Goal: Complete application form

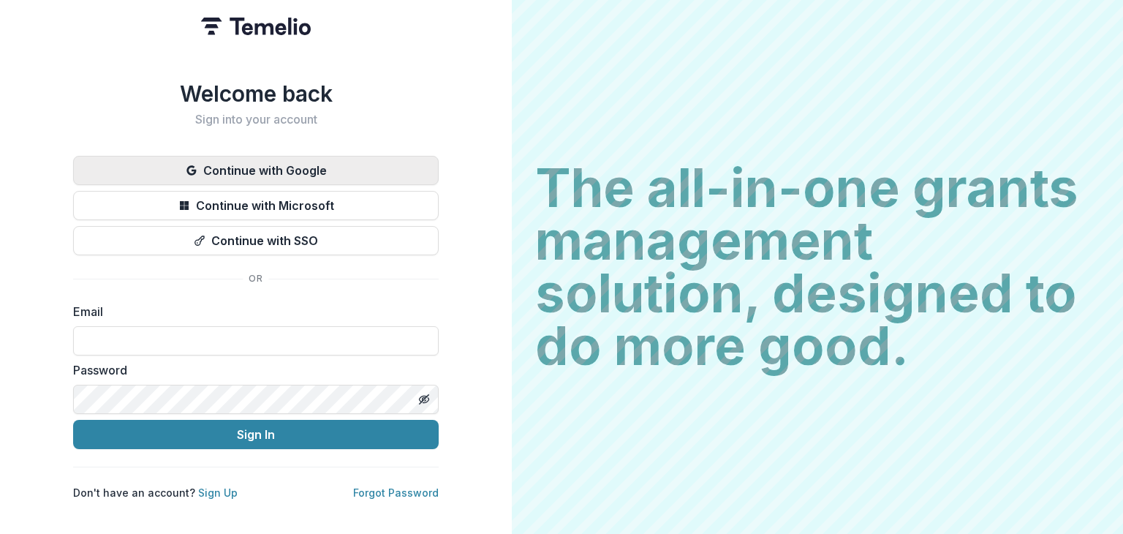
click at [264, 167] on button "Continue with Google" at bounding box center [256, 170] width 366 height 29
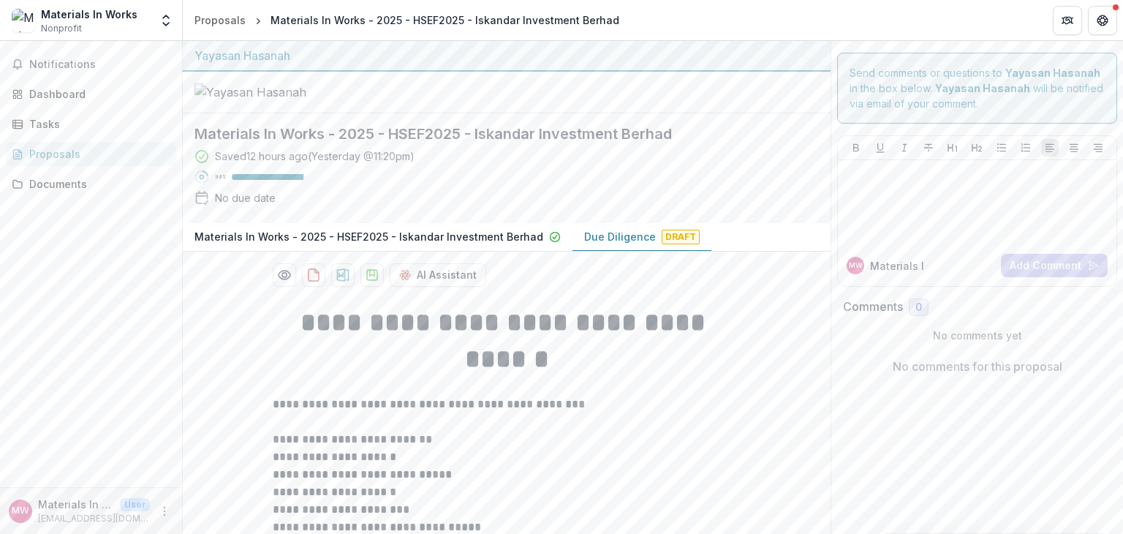
click at [592, 244] on p "Due Diligence" at bounding box center [620, 236] width 72 height 15
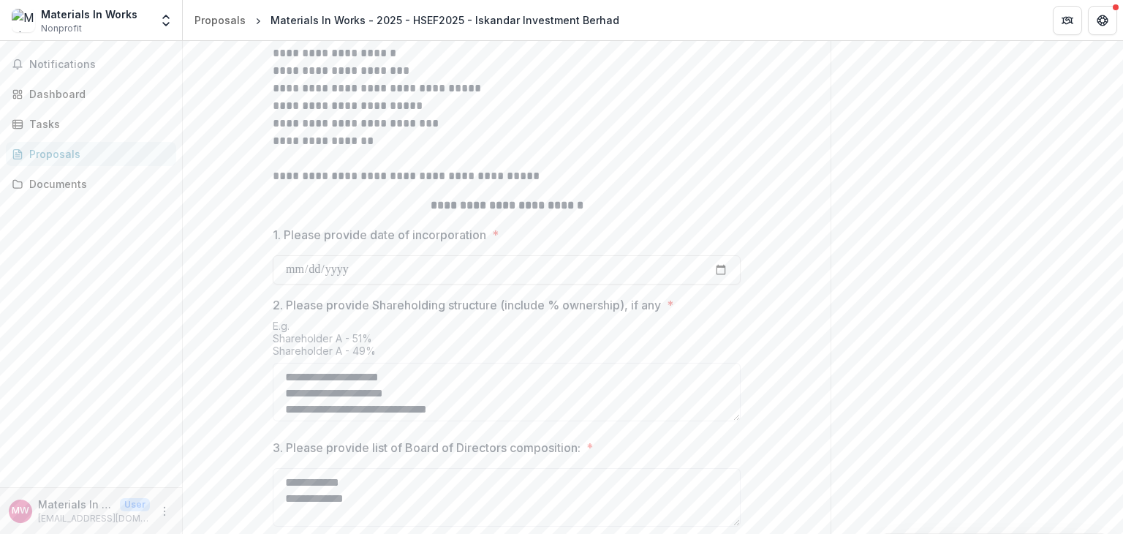
scroll to position [673, 0]
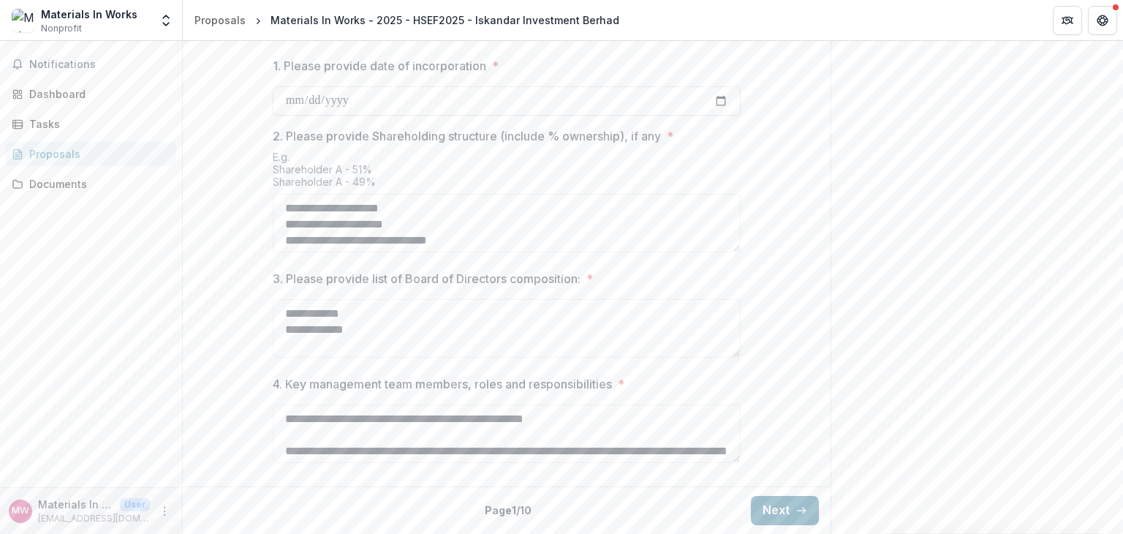
click at [763, 516] on button "Next" at bounding box center [785, 510] width 68 height 29
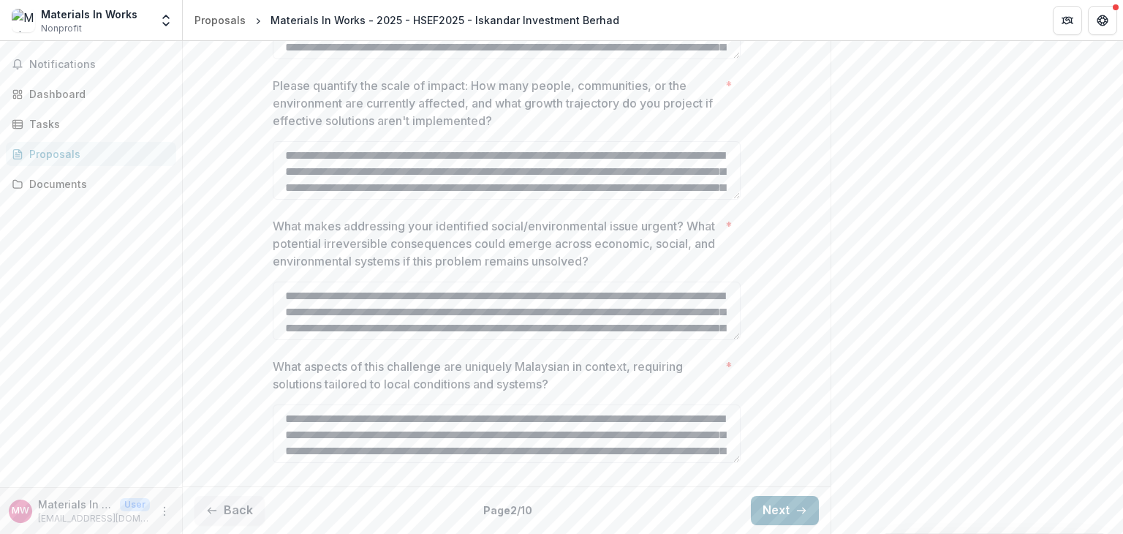
click at [763, 516] on button "Next" at bounding box center [785, 510] width 68 height 29
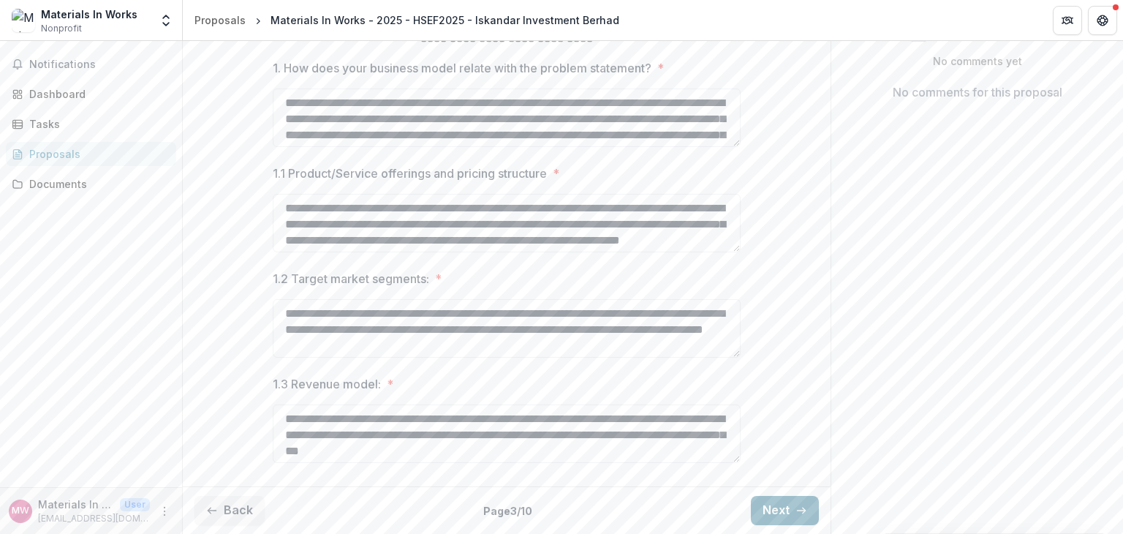
click at [763, 516] on button "Next" at bounding box center [785, 510] width 68 height 29
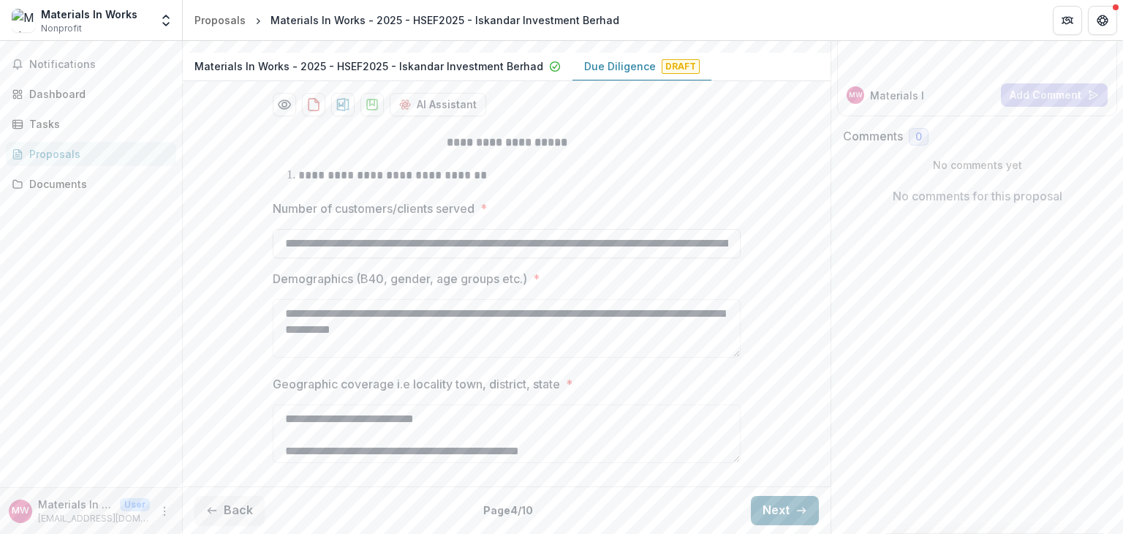
click at [763, 516] on button "Next" at bounding box center [785, 510] width 68 height 29
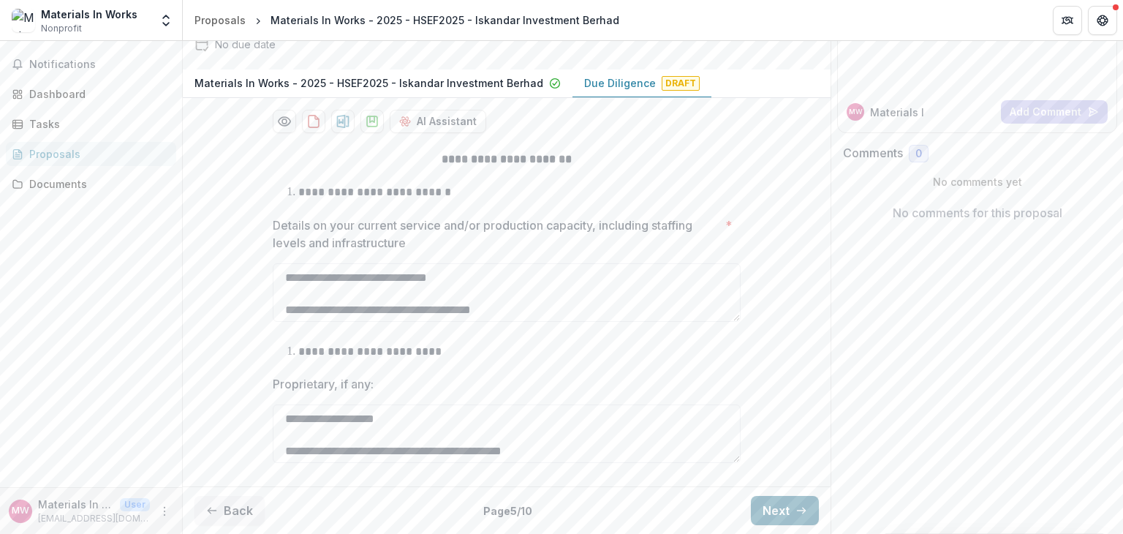
click at [763, 516] on button "Next" at bounding box center [785, 510] width 68 height 29
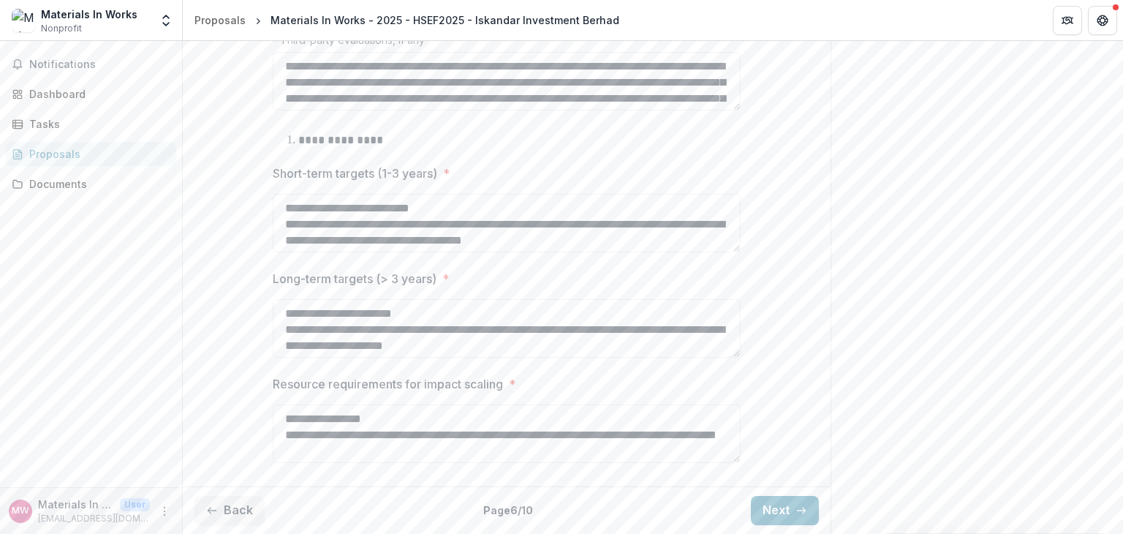
scroll to position [872, 0]
click at [785, 511] on button "Next" at bounding box center [785, 510] width 68 height 29
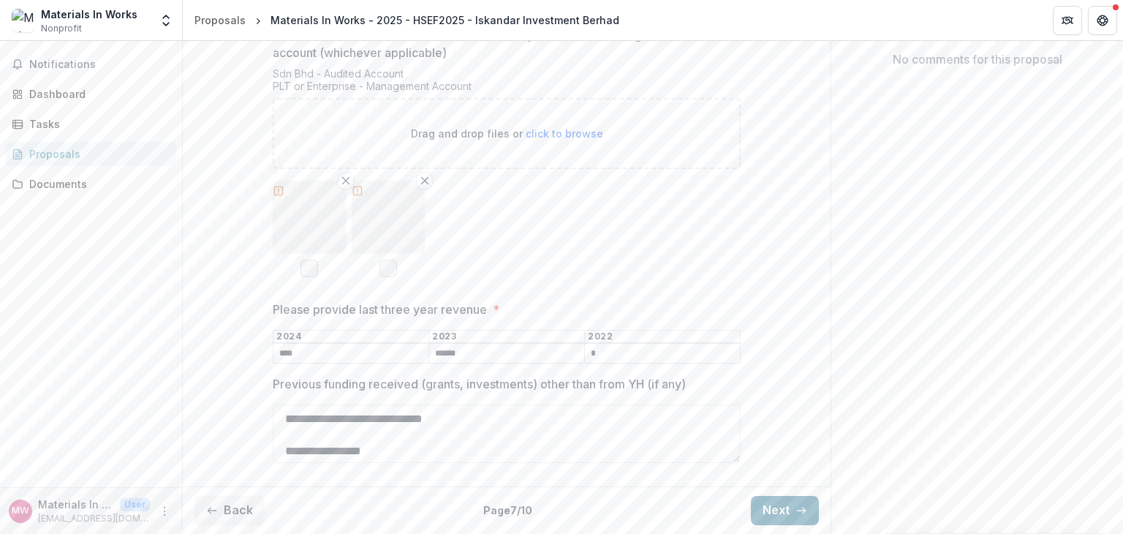
click at [785, 511] on button "Next" at bounding box center [785, 510] width 68 height 29
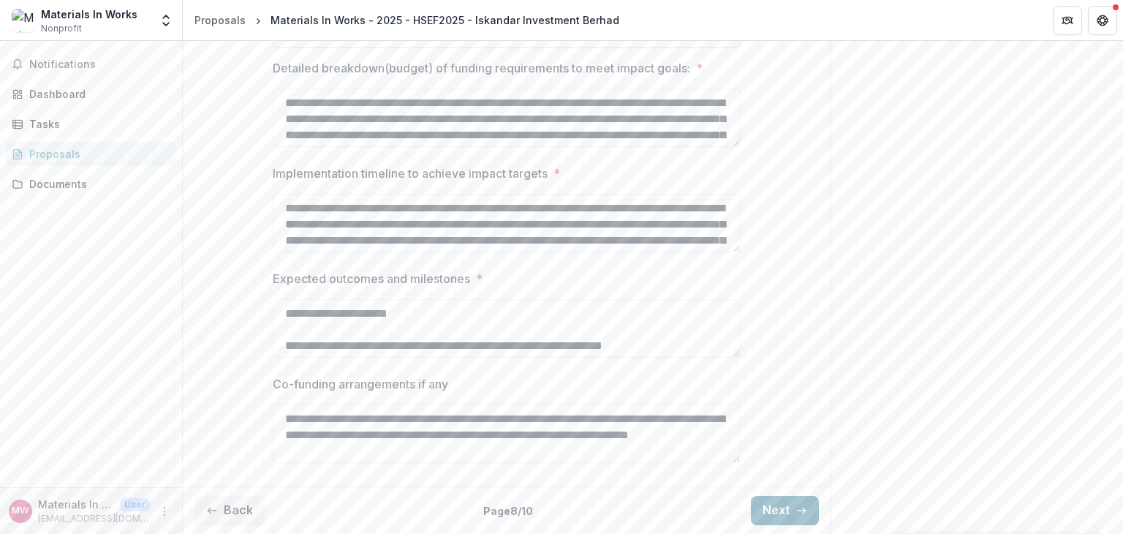
click at [785, 511] on button "Next" at bounding box center [785, 510] width 68 height 29
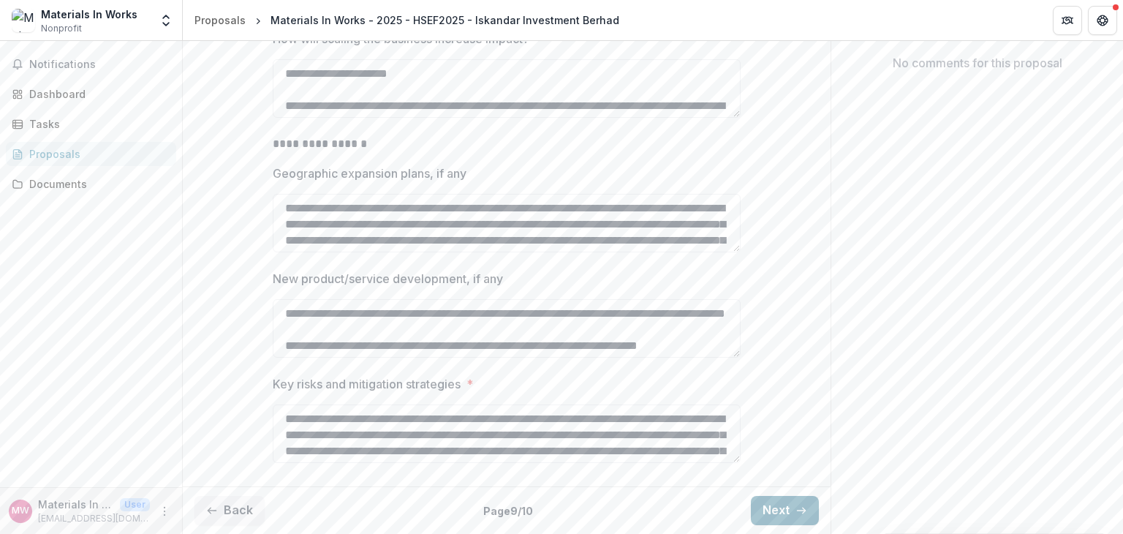
scroll to position [369, 0]
click at [785, 511] on button "Next" at bounding box center [785, 510] width 68 height 29
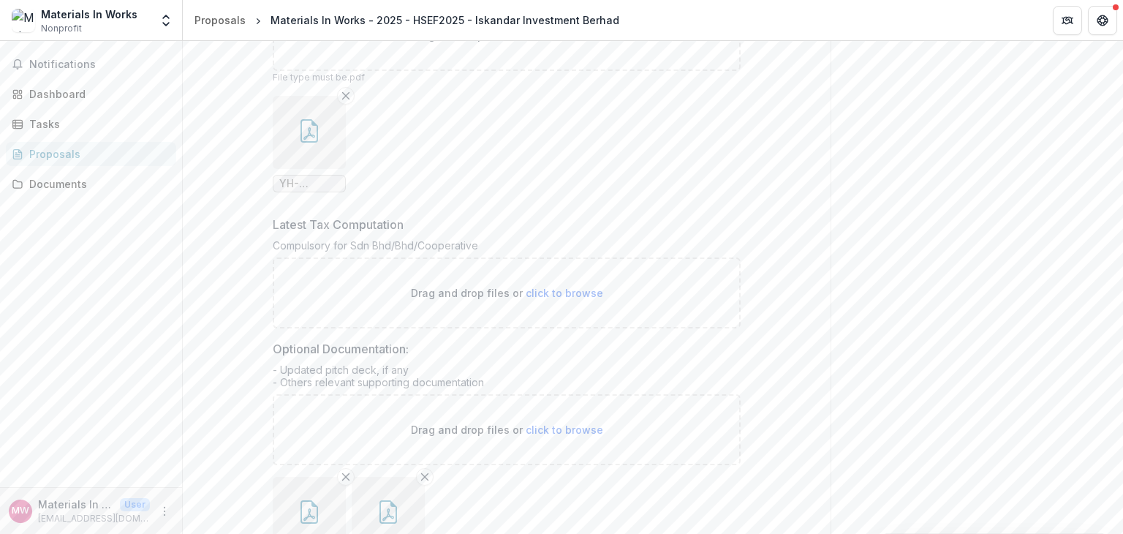
scroll to position [807, 0]
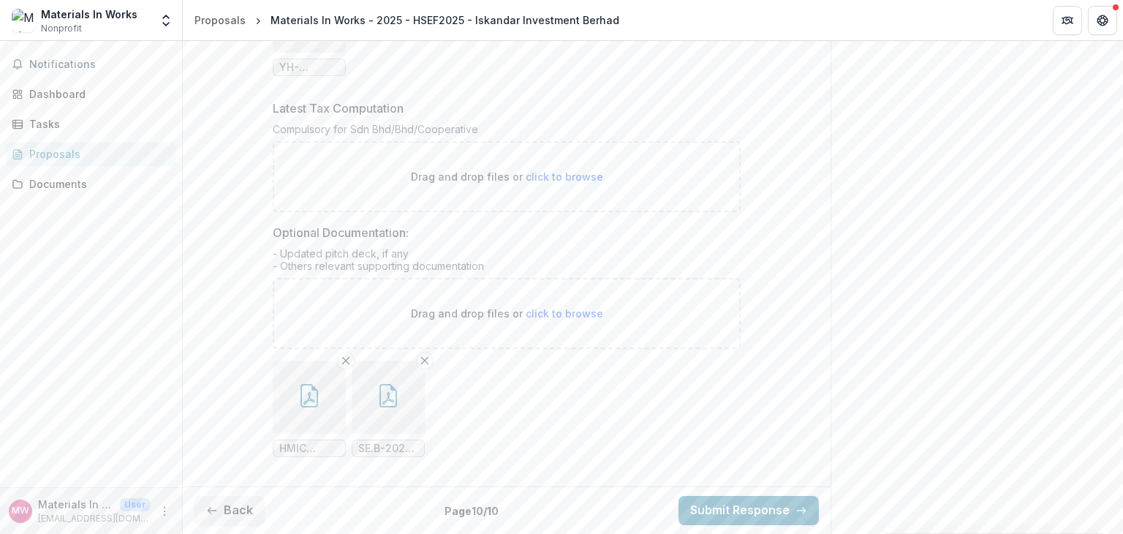
click at [571, 320] on span "click to browse" at bounding box center [565, 313] width 78 height 12
type input "**********"
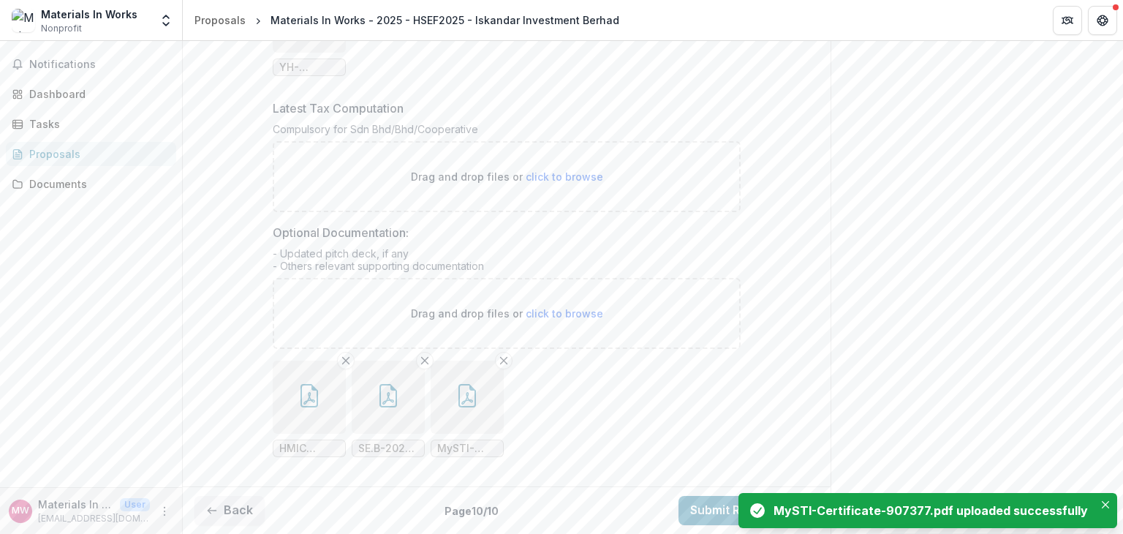
click at [546, 349] on div "Drag and drop files or click to browse" at bounding box center [507, 313] width 468 height 71
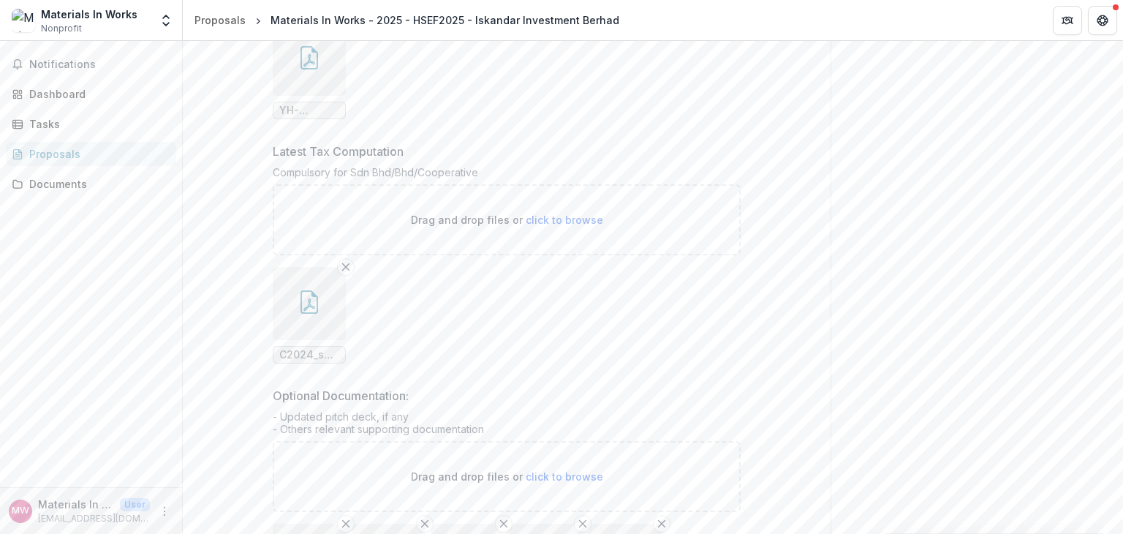
scroll to position [959, 0]
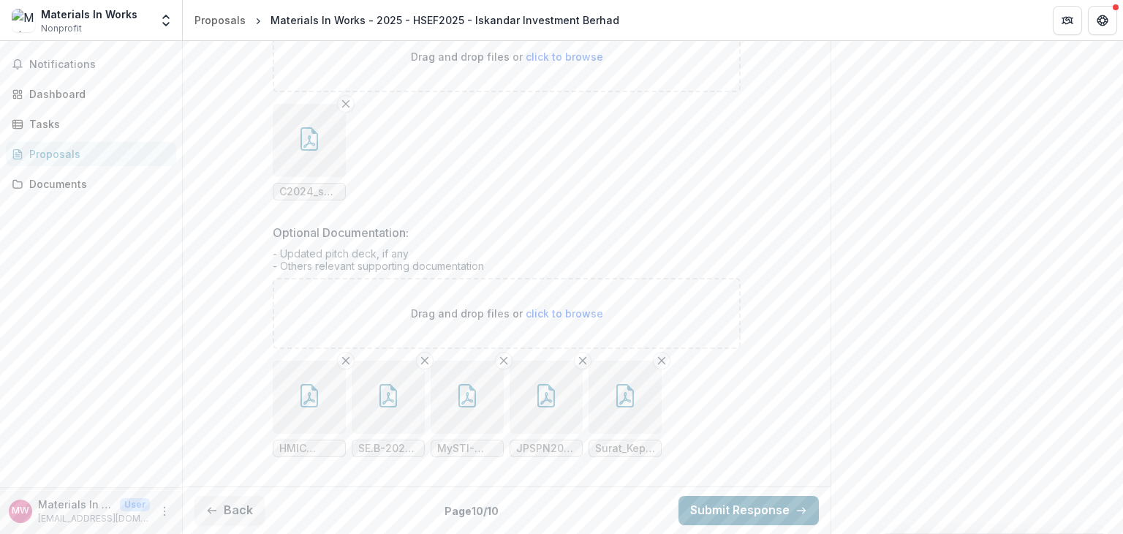
click at [749, 504] on button "Submit Response" at bounding box center [749, 510] width 140 height 29
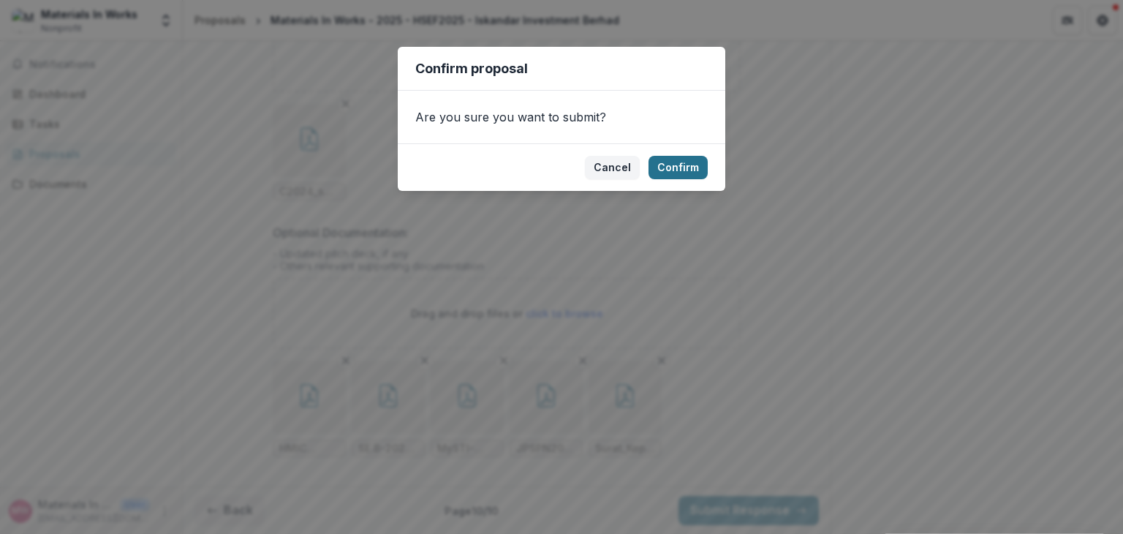
click at [689, 158] on button "Confirm" at bounding box center [678, 167] width 59 height 23
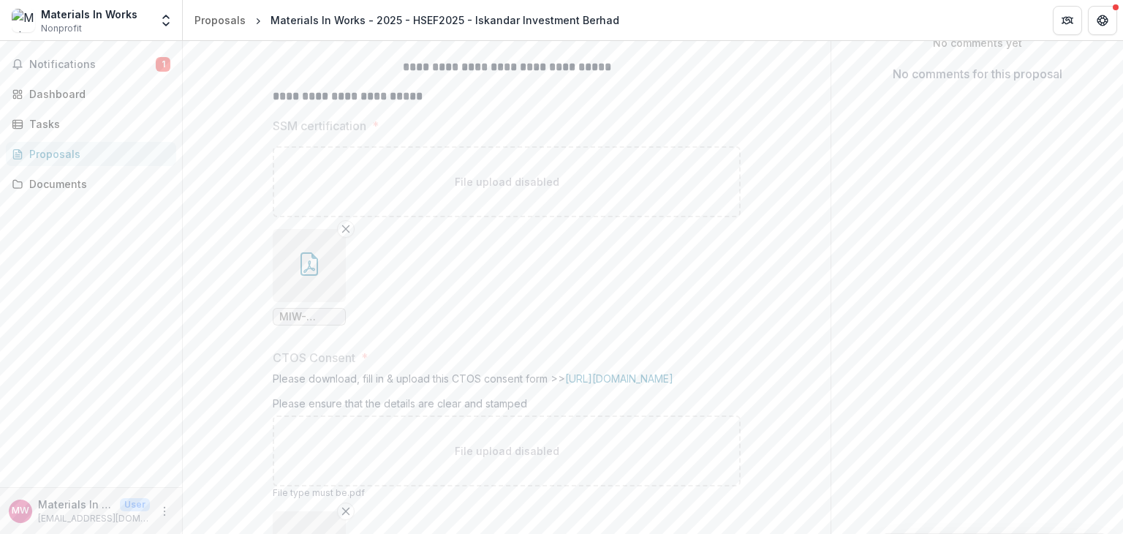
scroll to position [0, 0]
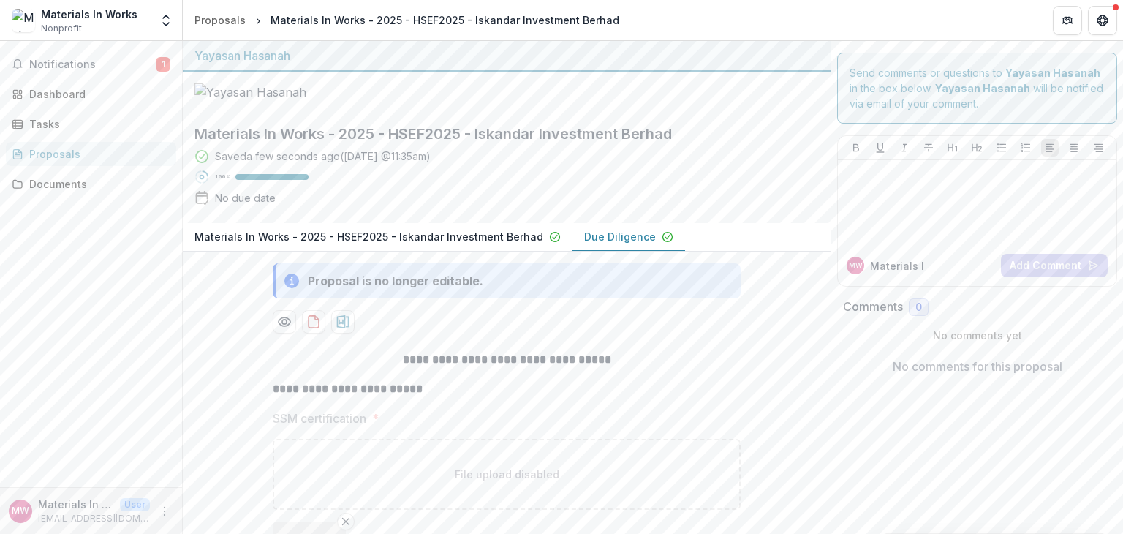
click at [497, 252] on button "Materials In Works - 2025 - HSEF2025 - Iskandar Investment Berhad" at bounding box center [378, 237] width 390 height 29
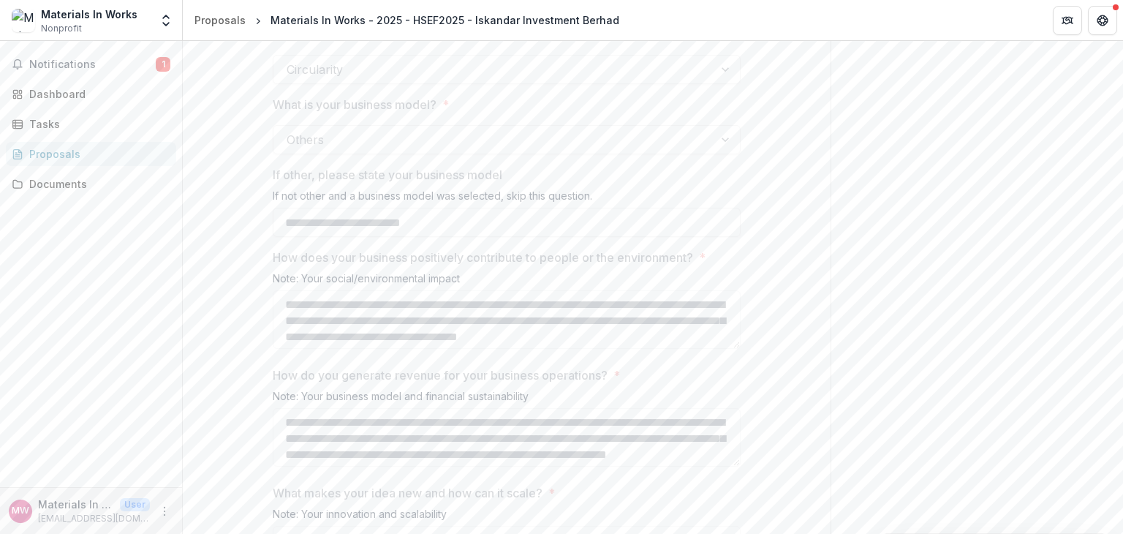
scroll to position [1828, 0]
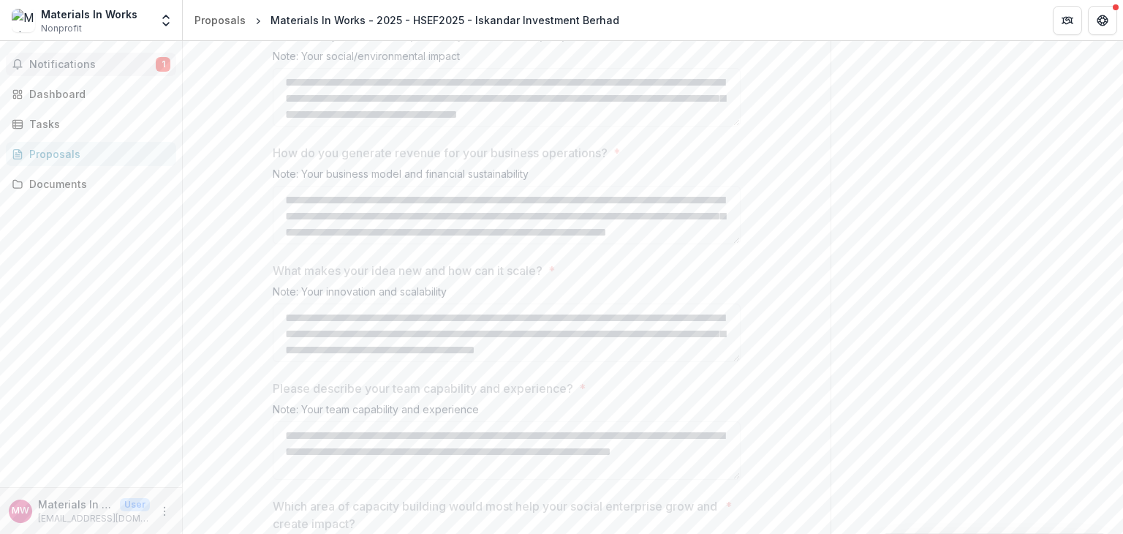
click at [70, 61] on span "Notifications" at bounding box center [92, 65] width 127 height 12
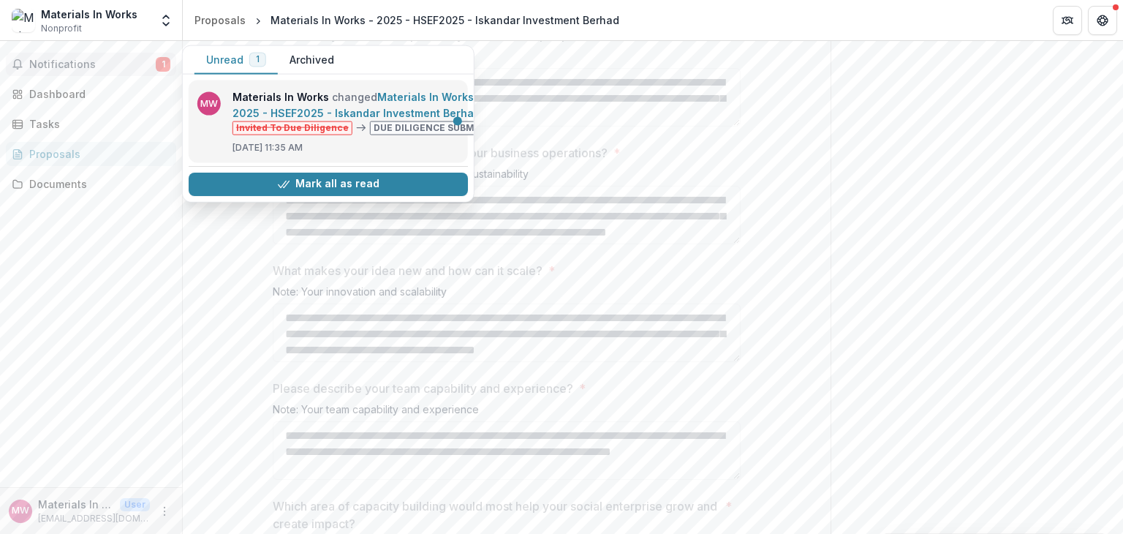
click at [391, 119] on link "Materials In Works - 2025 - HSEF2025 - Iskandar Investment Berhad" at bounding box center [357, 105] width 249 height 29
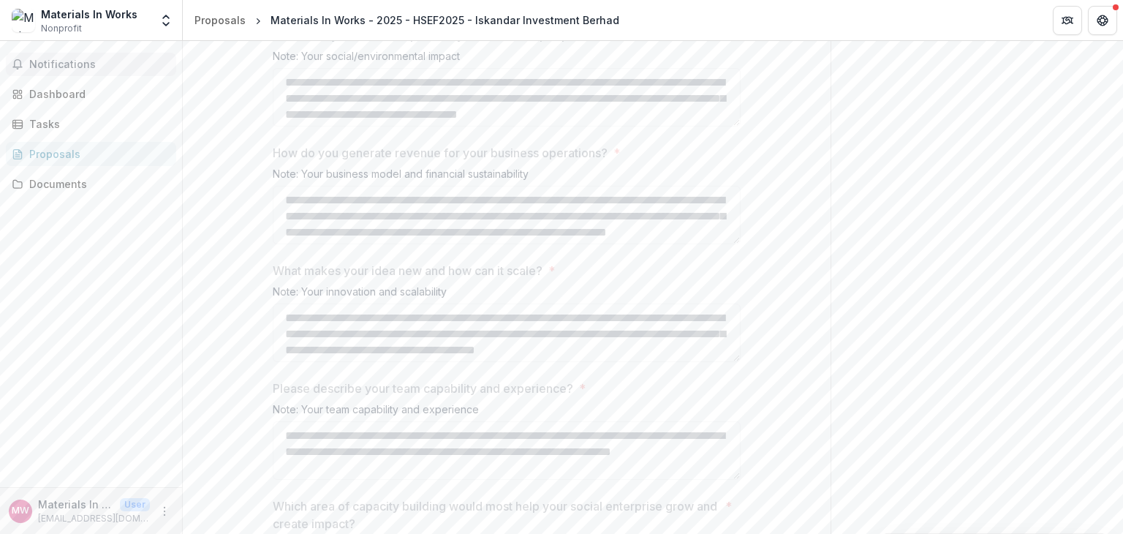
click at [116, 59] on span "Notifications" at bounding box center [99, 65] width 141 height 12
click at [0, 278] on div "Notifications Unread 0 Archived MW Materials In Works changed Materials In Work…" at bounding box center [91, 264] width 182 height 446
click at [73, 61] on span "Notifications" at bounding box center [99, 65] width 141 height 12
click at [86, 276] on div "Notifications Unread 0 Archived MW Materials In Works changed Materials In Work…" at bounding box center [91, 264] width 182 height 446
click at [61, 91] on div "Dashboard" at bounding box center [96, 93] width 135 height 15
